Goal: Register for event/course

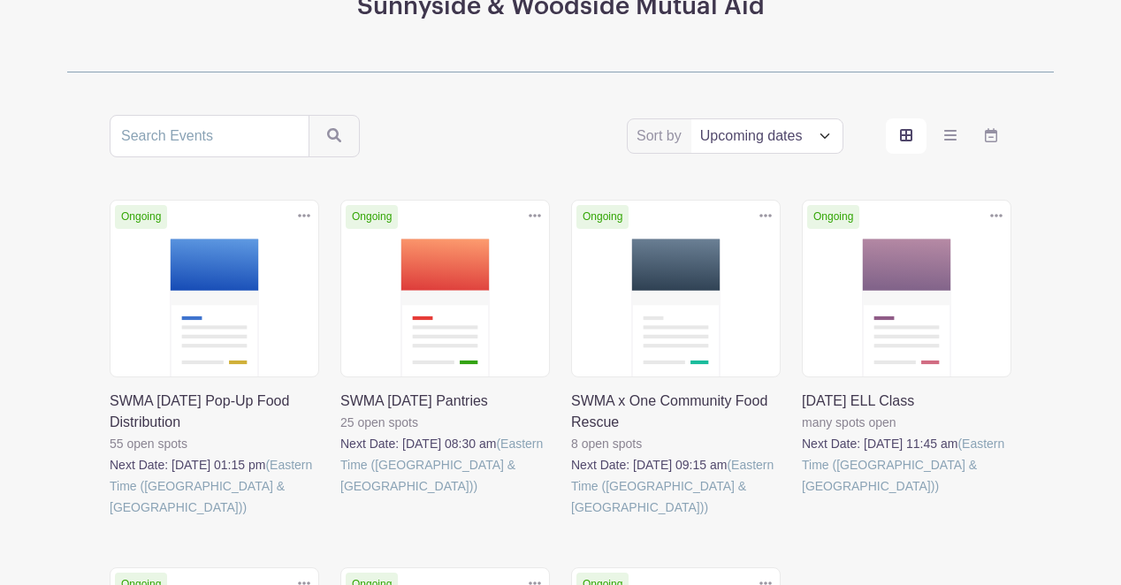
scroll to position [292, 0]
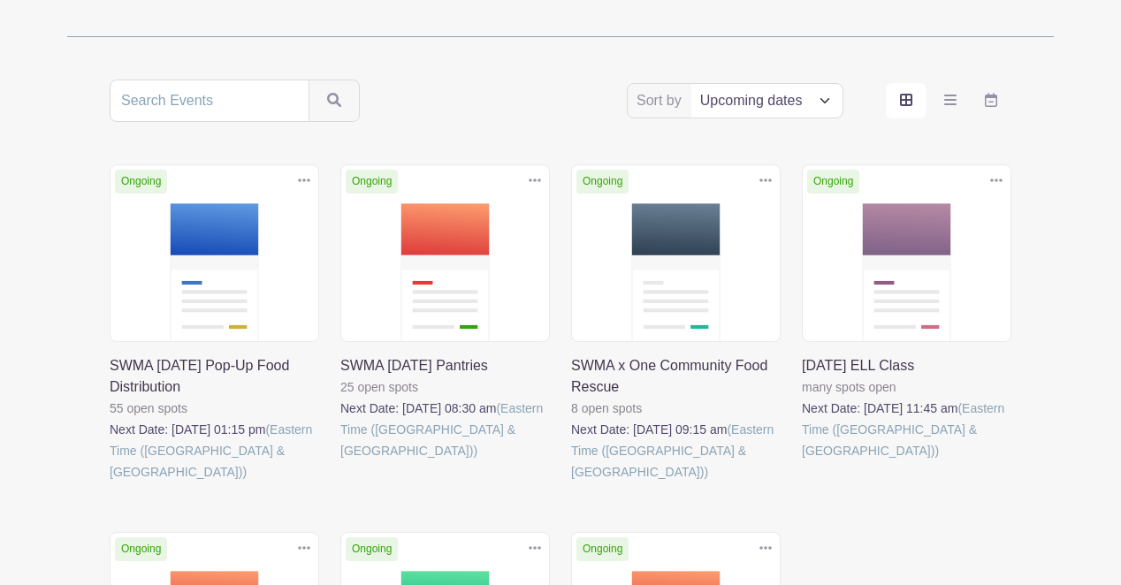
click at [110, 483] on link at bounding box center [110, 483] width 0 height 0
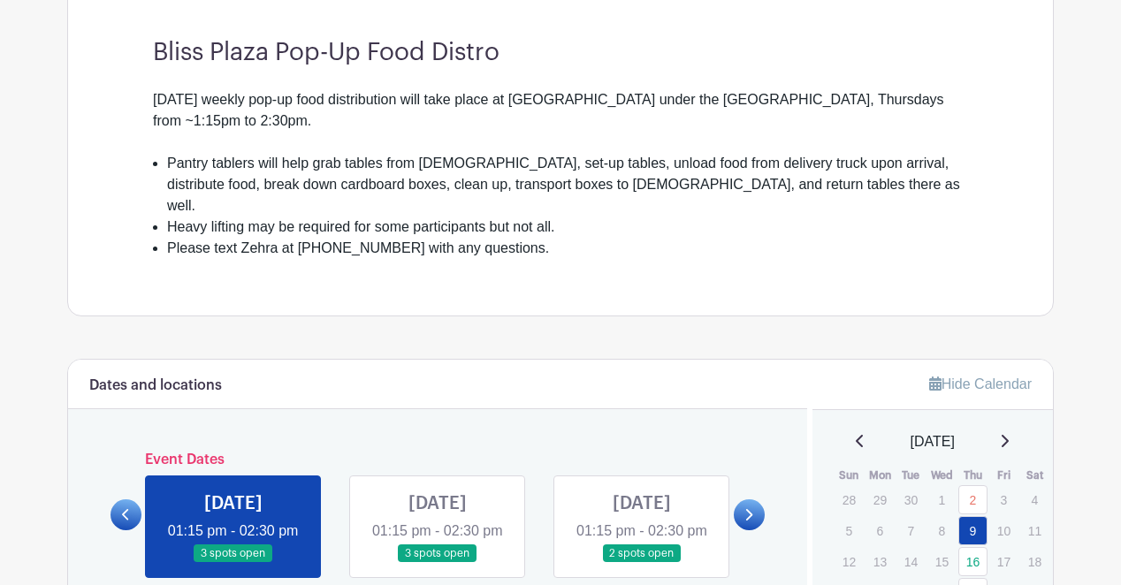
scroll to position [722, 0]
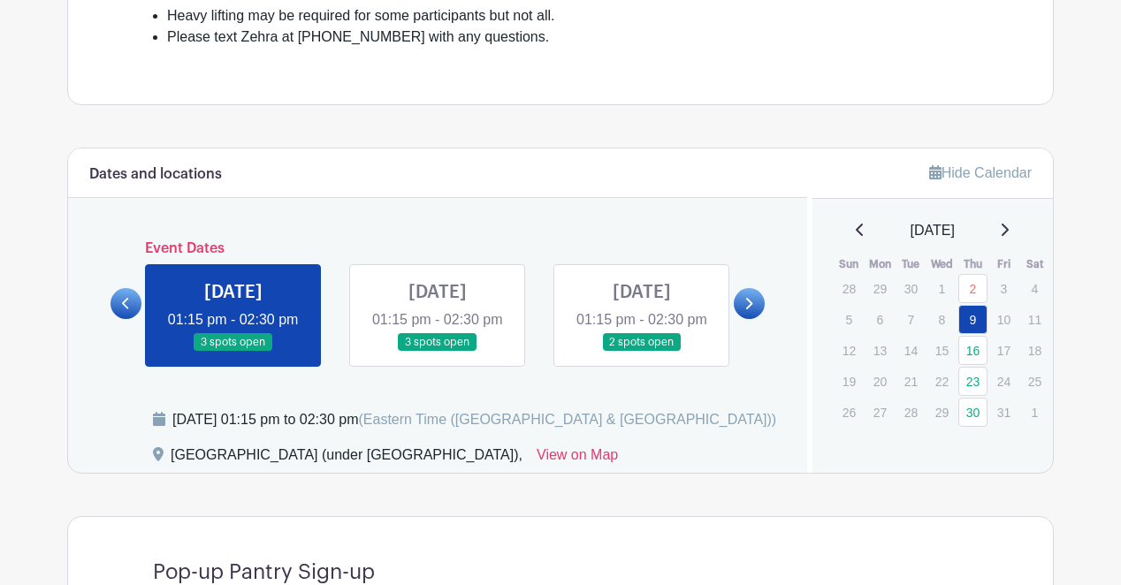
click at [233, 352] on link at bounding box center [233, 352] width 0 height 0
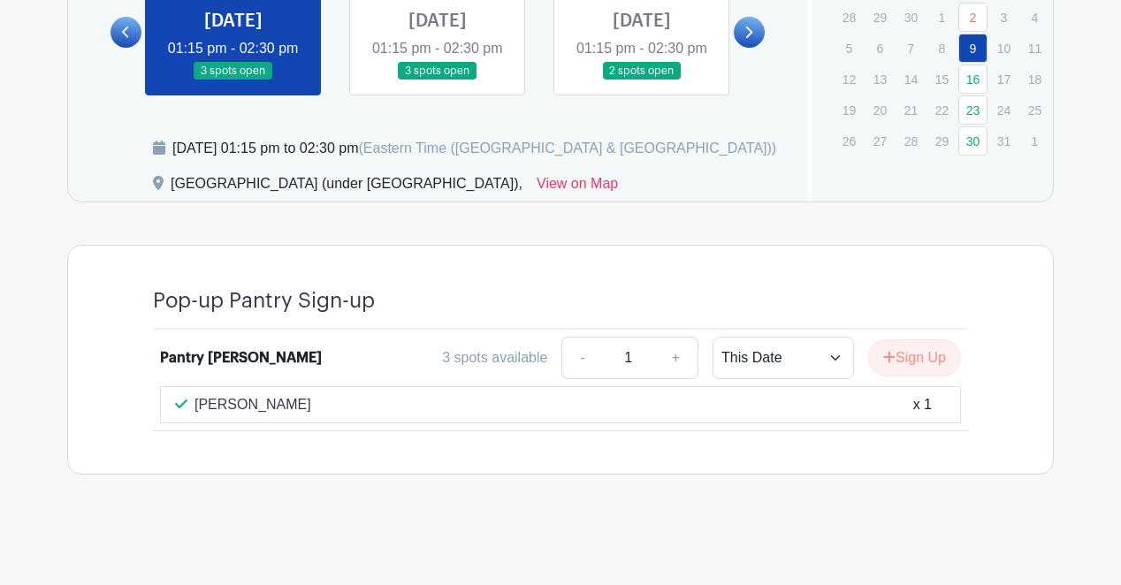
scroll to position [998, 0]
click at [884, 350] on icon "submit" at bounding box center [890, 357] width 12 height 14
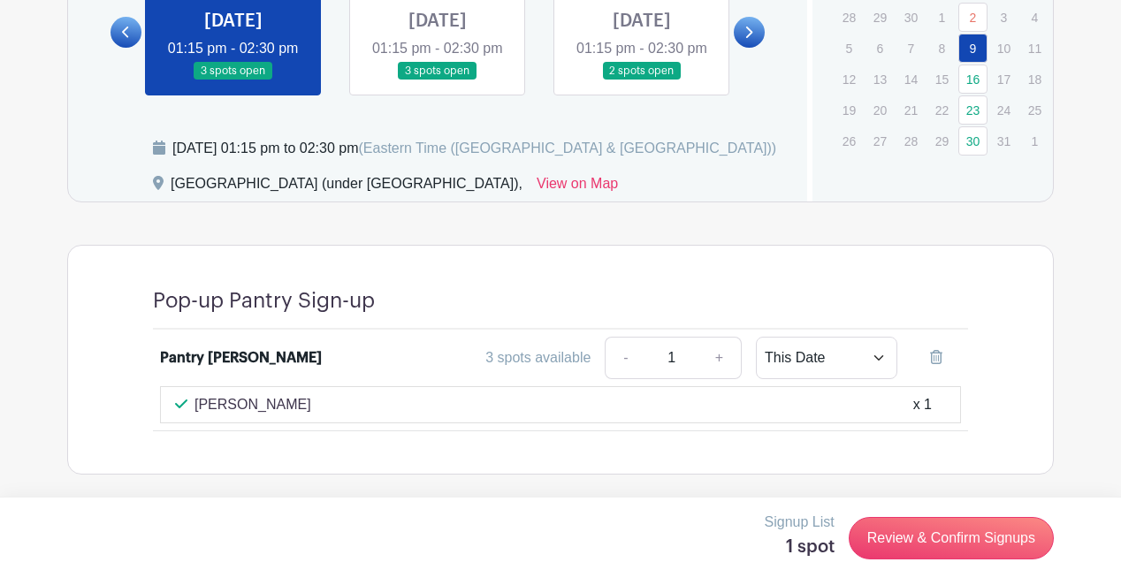
click at [655, 403] on div "[PERSON_NAME] x 1" at bounding box center [560, 404] width 771 height 21
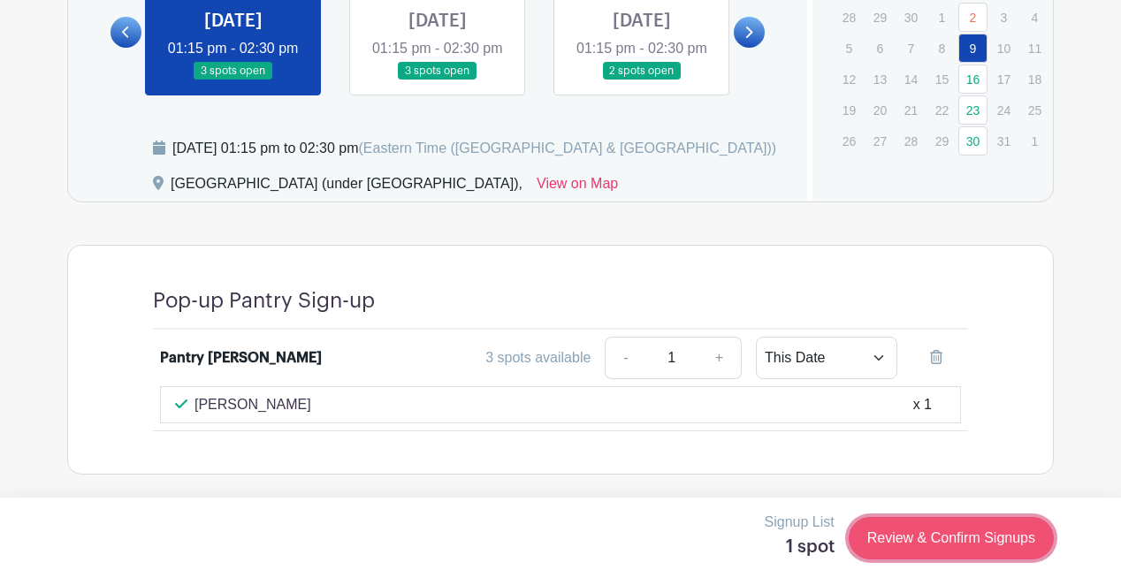
click at [920, 538] on link "Review & Confirm Signups" at bounding box center [951, 538] width 205 height 42
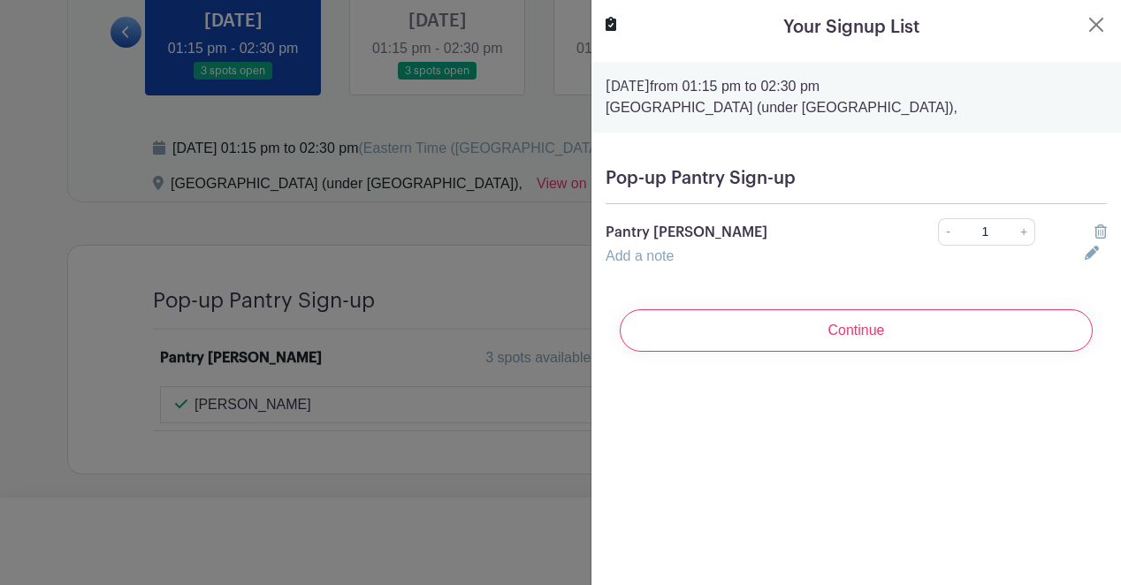
click at [732, 195] on div "Pop-up Pantry Sign-up Pantry [PERSON_NAME] - 1 + Add a note" at bounding box center [857, 217] width 530 height 127
click at [715, 172] on h5 "Pop-up Pantry Sign-up" at bounding box center [856, 178] width 501 height 21
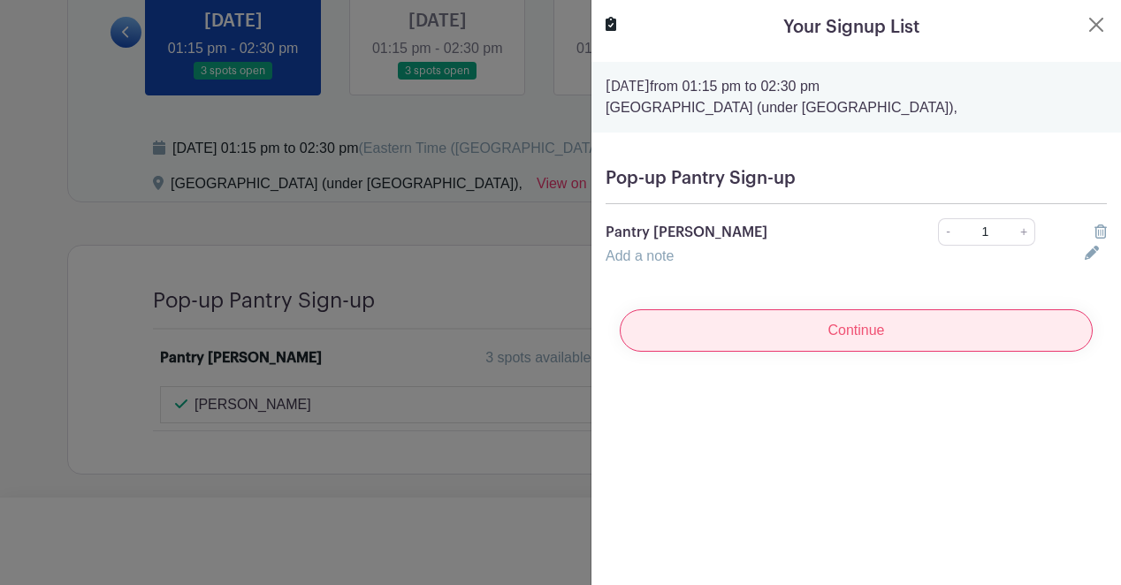
click at [785, 317] on input "Continue" at bounding box center [856, 331] width 473 height 42
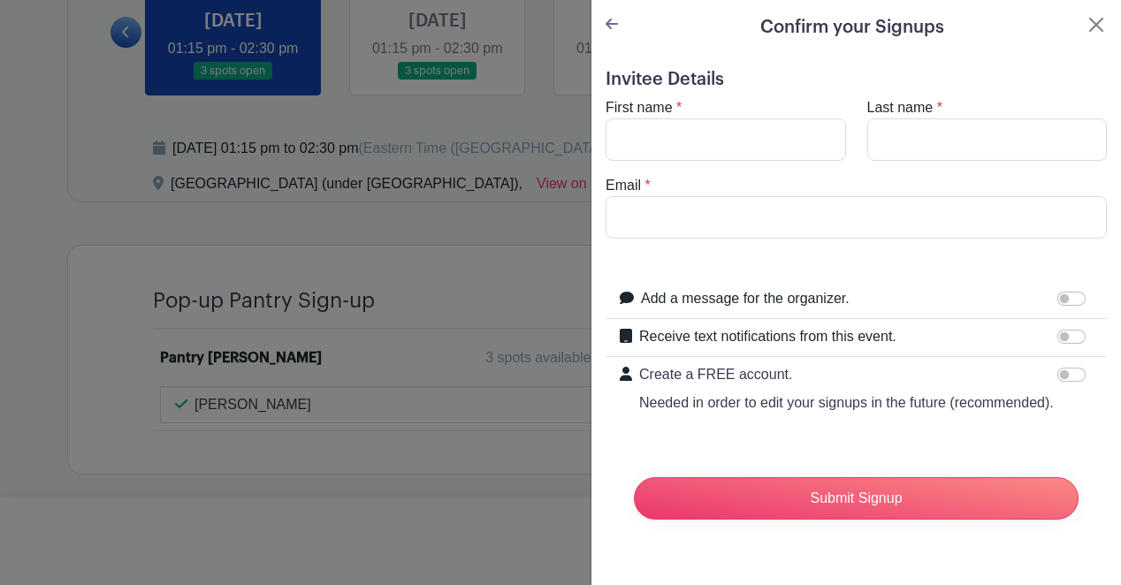
click at [668, 111] on label "First name" at bounding box center [639, 107] width 67 height 21
click at [668, 119] on input "First name" at bounding box center [726, 140] width 241 height 42
click at [675, 134] on input "First name" at bounding box center [726, 140] width 241 height 42
type input "[PERSON_NAME]"
type input "Ferrari"
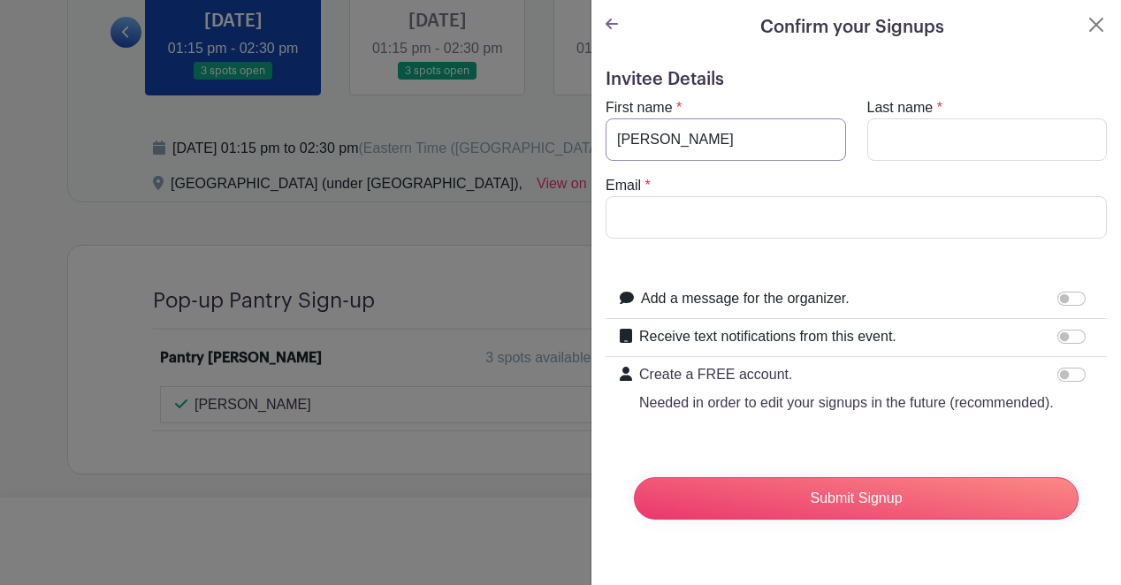
type input "[EMAIL_ADDRESS][DOMAIN_NAME]"
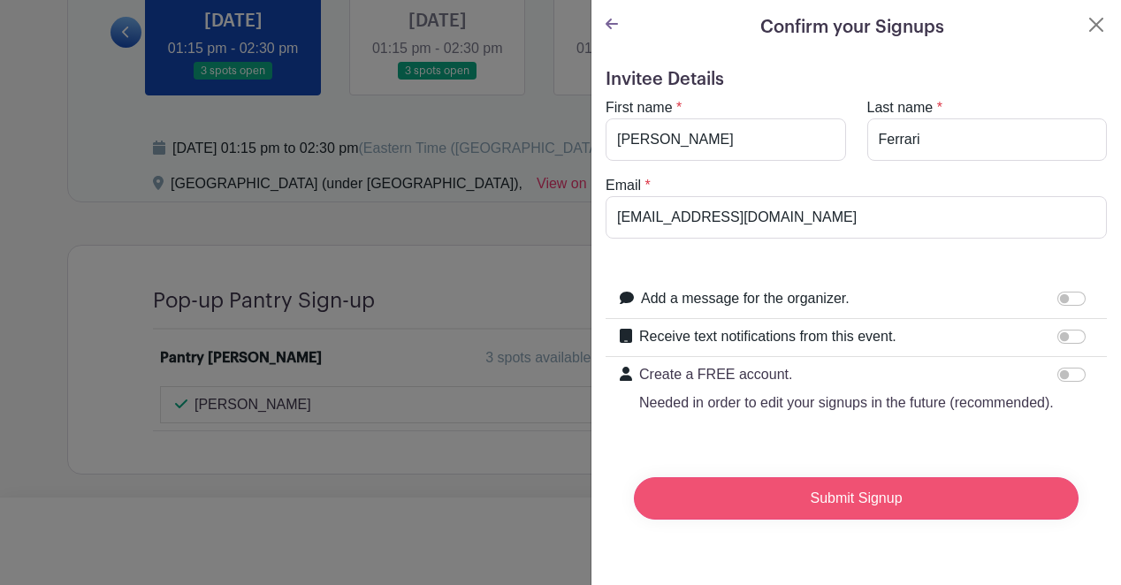
click at [845, 502] on input "Submit Signup" at bounding box center [856, 499] width 445 height 42
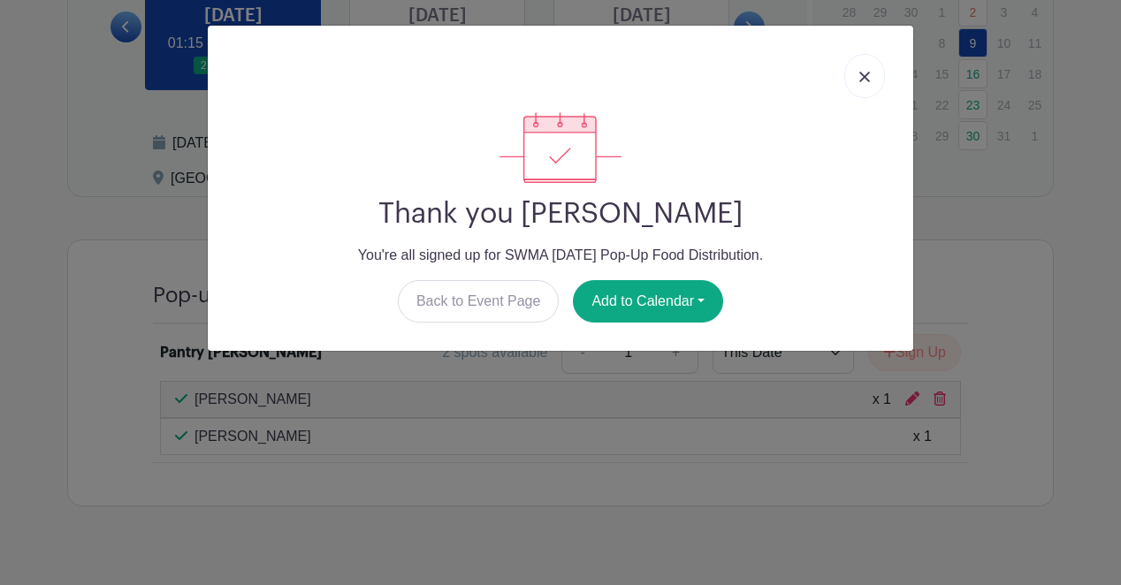
click at [867, 65] on link at bounding box center [865, 76] width 41 height 44
